Goal: Download file/media

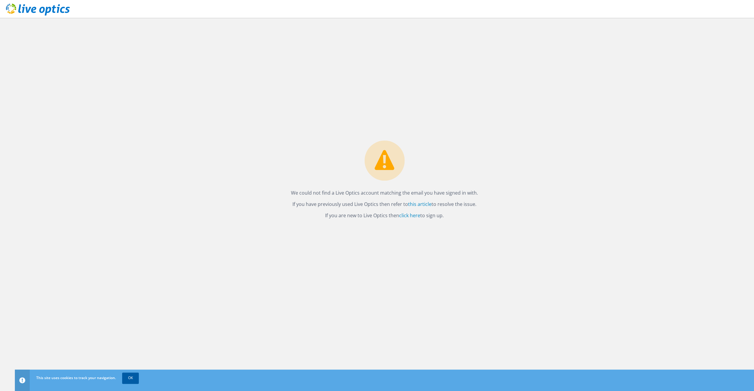
click at [124, 376] on link "OK" at bounding box center [130, 377] width 17 height 11
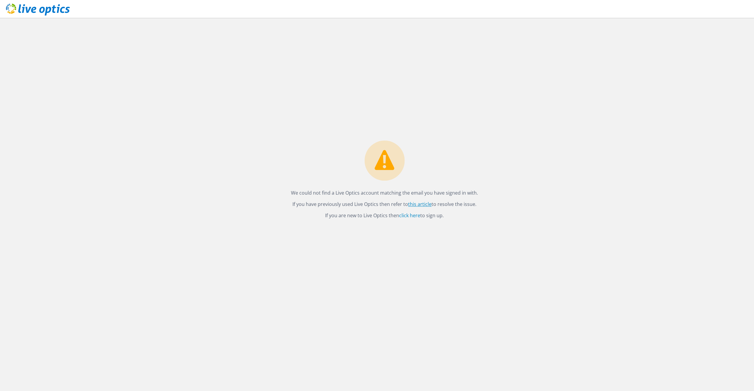
click at [416, 205] on link "this article" at bounding box center [419, 204] width 23 height 7
click at [415, 217] on link "click here" at bounding box center [409, 215] width 21 height 7
click at [11, 10] on icon at bounding box center [38, 10] width 64 height 12
click at [409, 215] on link "click here" at bounding box center [409, 215] width 21 height 7
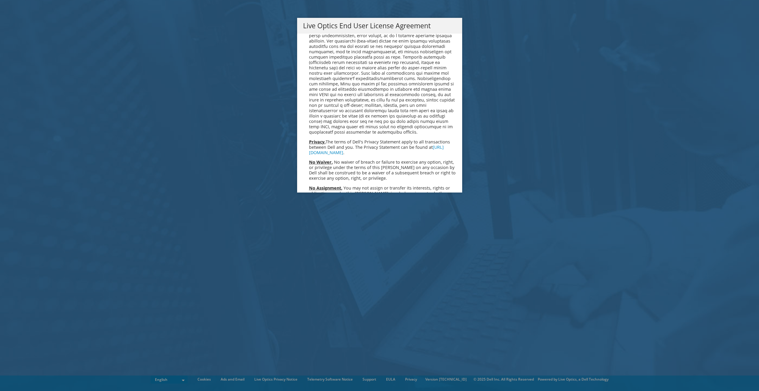
scroll to position [2249, 0]
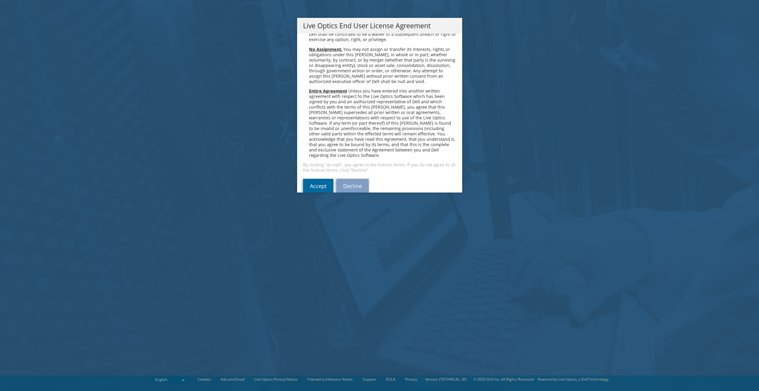
click at [321, 179] on link "Accept" at bounding box center [318, 186] width 30 height 14
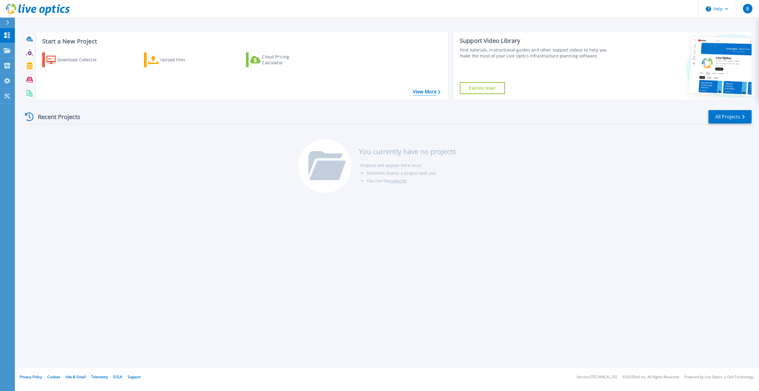
click at [432, 90] on link "View More" at bounding box center [427, 92] width 28 height 6
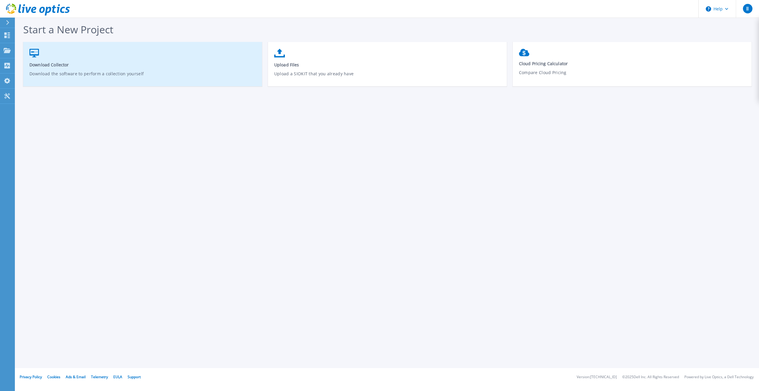
click at [49, 70] on p "Download the software to perform a collection yourself" at bounding box center [142, 77] width 227 height 14
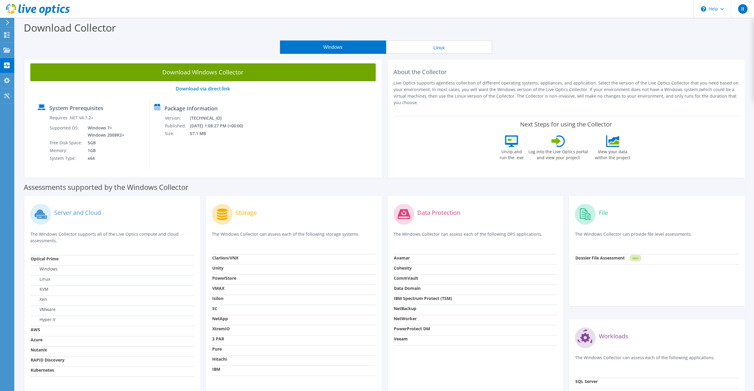
click at [454, 49] on button "Linux" at bounding box center [439, 46] width 106 height 13
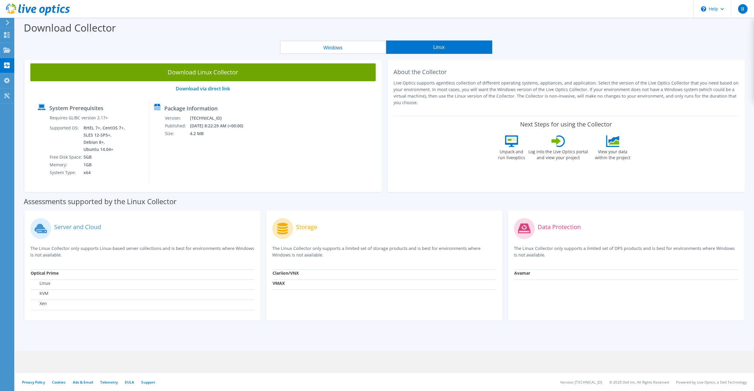
click at [326, 47] on button "Windows" at bounding box center [333, 46] width 106 height 13
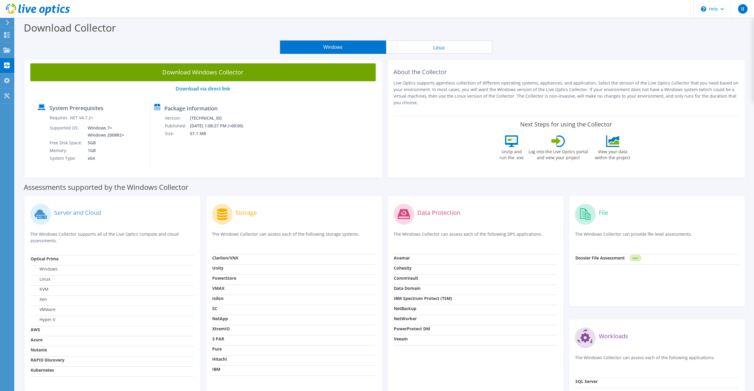
click at [443, 46] on button "Linux" at bounding box center [439, 46] width 106 height 13
